Goal: Book appointment/travel/reservation

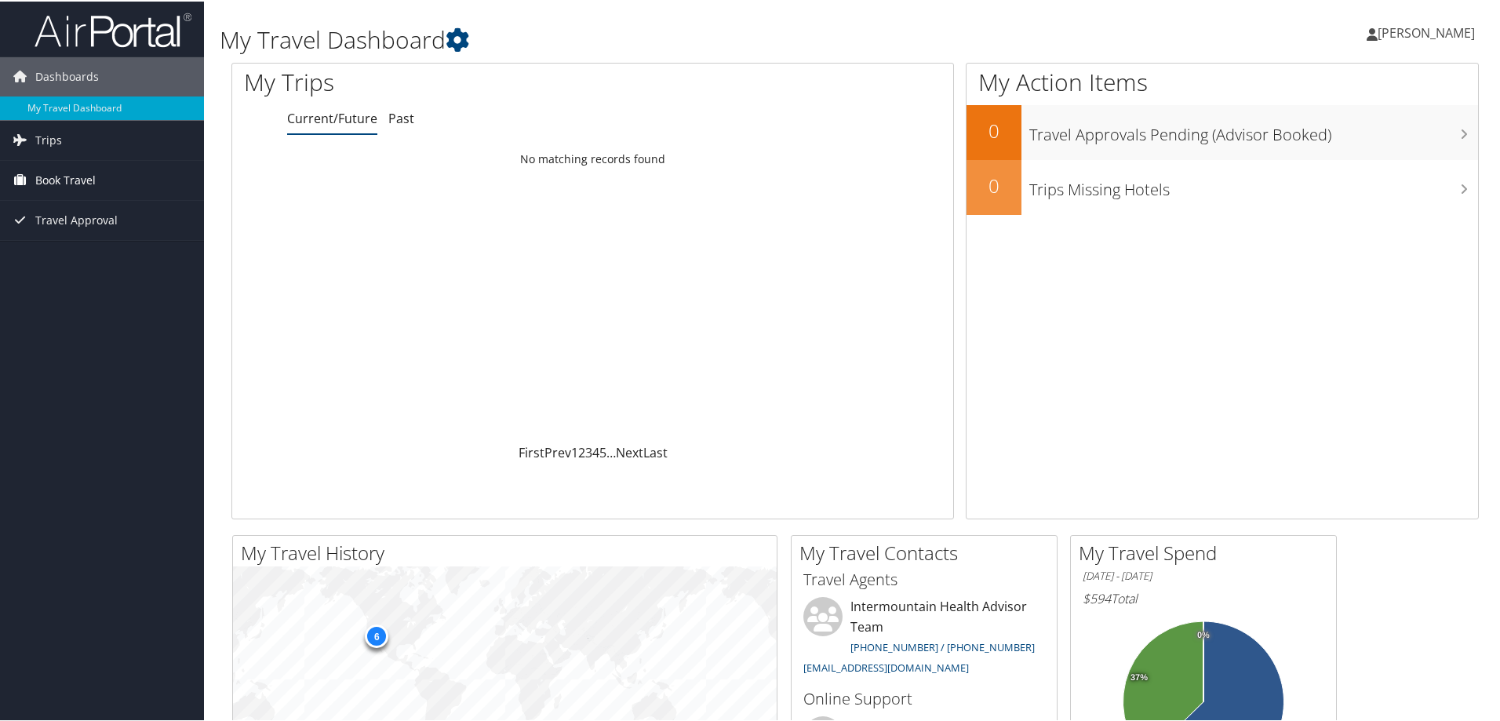
click at [116, 183] on link "Book Travel" at bounding box center [102, 178] width 204 height 39
click at [70, 253] on link "Book/Manage Online Trips" at bounding box center [102, 257] width 204 height 24
